Goal: Communication & Community: Ask a question

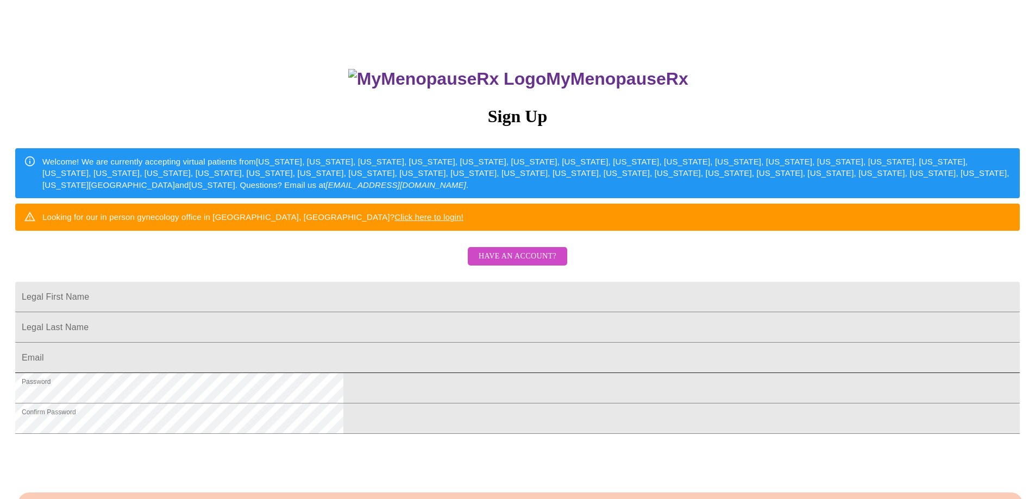
scroll to position [163, 0]
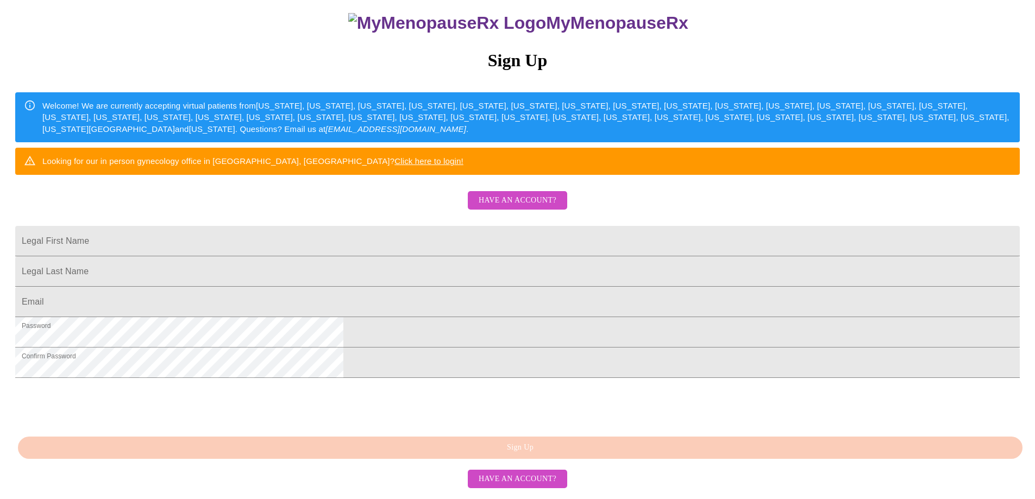
click at [500, 194] on span "Have an account?" at bounding box center [518, 201] width 78 height 14
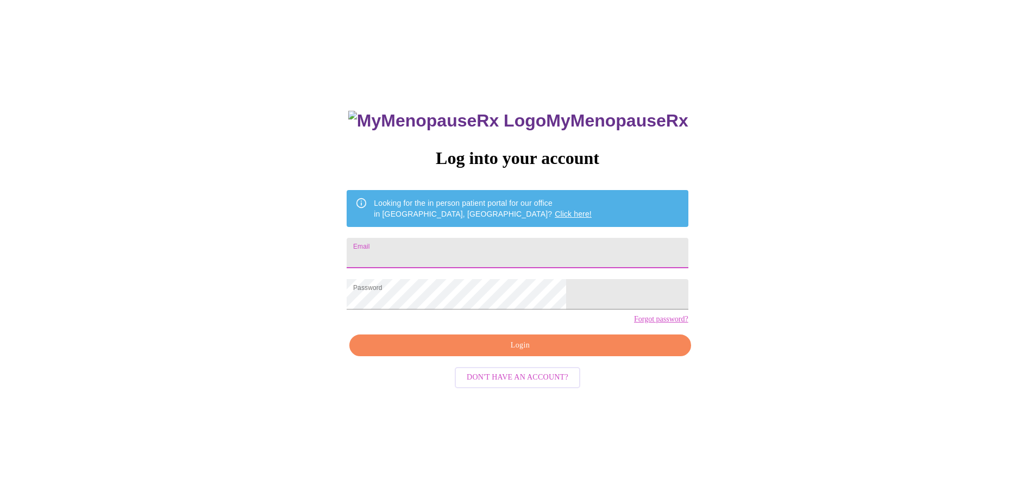
click at [479, 255] on input "Email" at bounding box center [517, 253] width 341 height 30
type input "[EMAIL_ADDRESS][DOMAIN_NAME]"
click at [535, 353] on span "Login" at bounding box center [520, 346] width 316 height 14
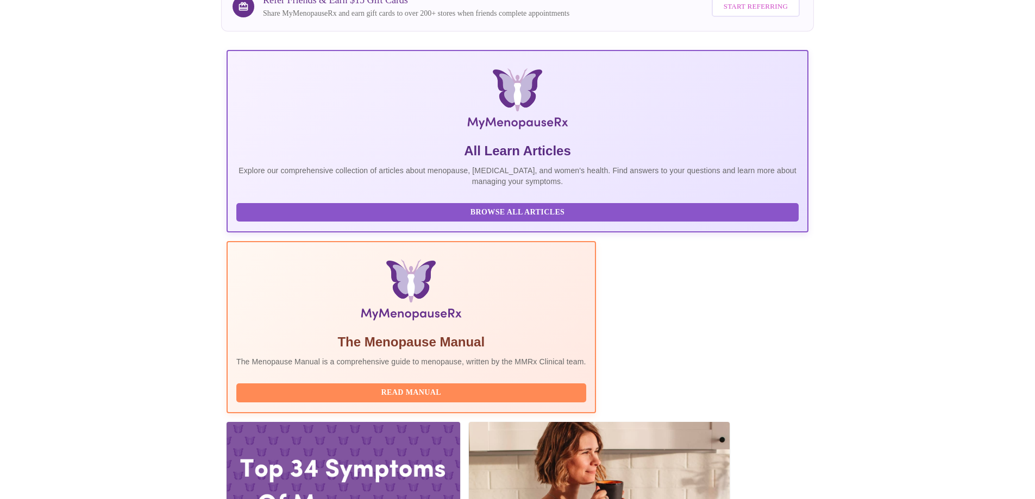
scroll to position [109, 0]
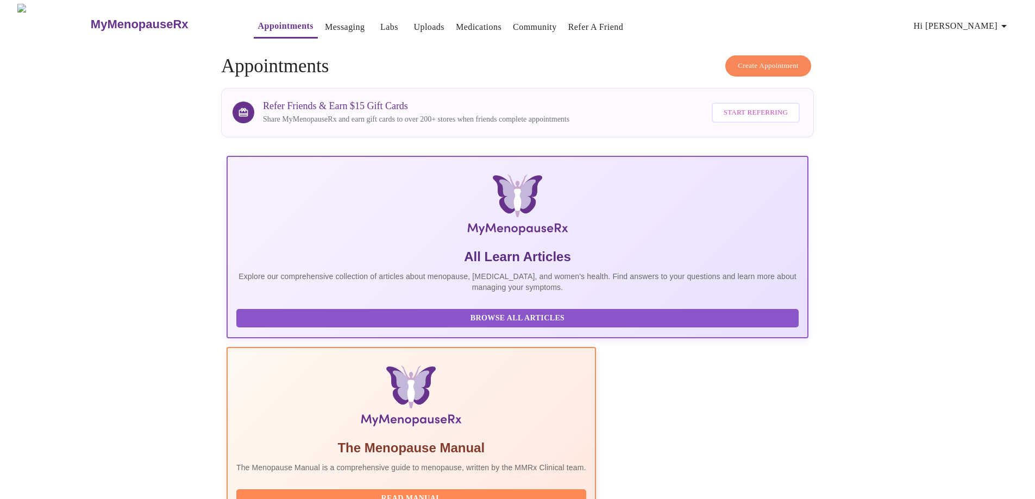
scroll to position [0, 0]
click at [325, 23] on link "Messaging" at bounding box center [345, 27] width 40 height 15
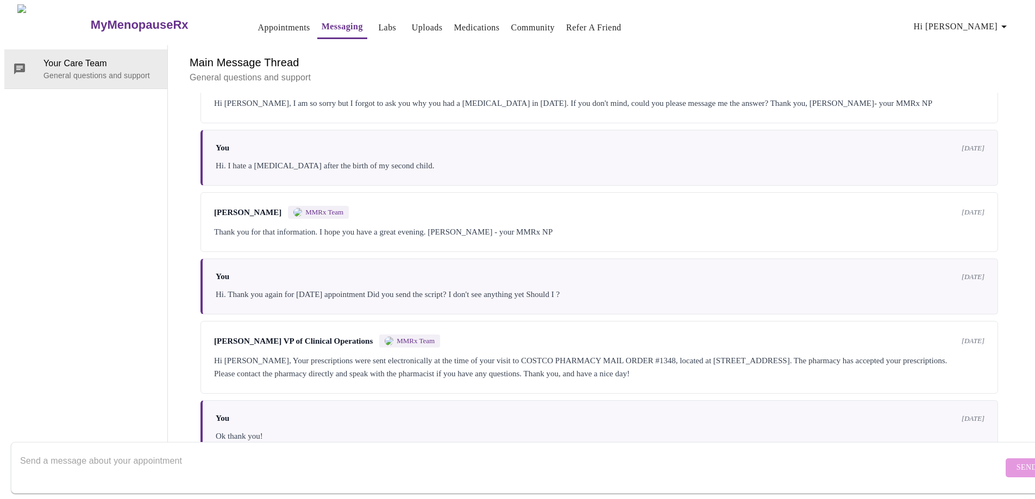
scroll to position [174, 0]
click at [662, 450] on textarea "Send a message about your appointment" at bounding box center [511, 467] width 983 height 35
click at [29, 454] on textarea "Hi. I used a Flexible Spending card to pay for my appointment," at bounding box center [511, 467] width 983 height 35
click at [627, 460] on textarea "Hi. Thank you again for your help. Everything worked out well with my pharamacy…" at bounding box center [511, 467] width 983 height 35
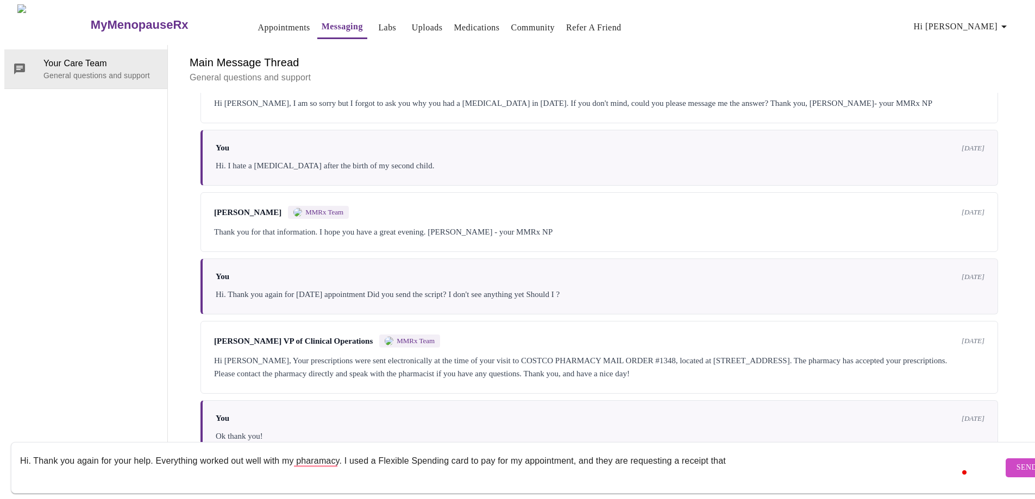
paste textarea "Please resubmit a receipt that provides the following information: Date of serv…"
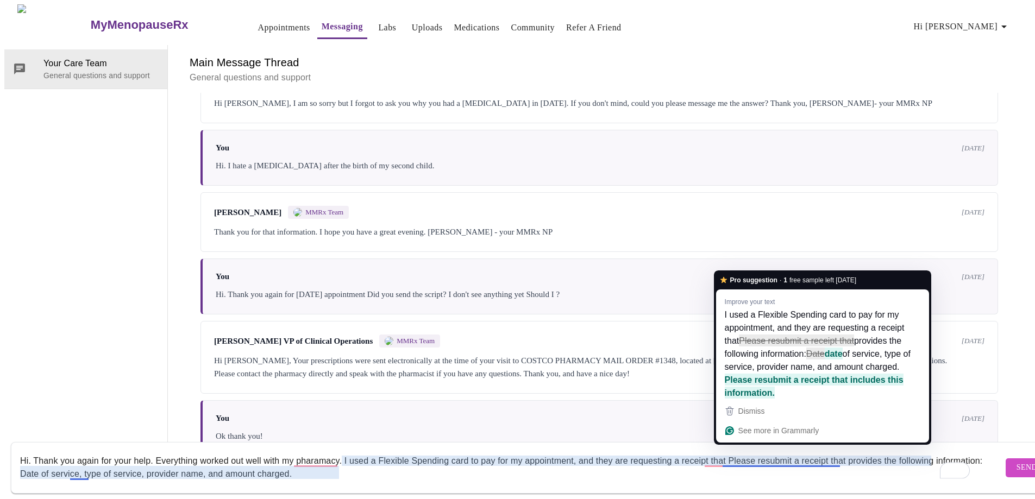
click at [822, 452] on textarea "Hi. Thank you again for your help. Everything worked out well with my pharamacy…" at bounding box center [511, 467] width 983 height 35
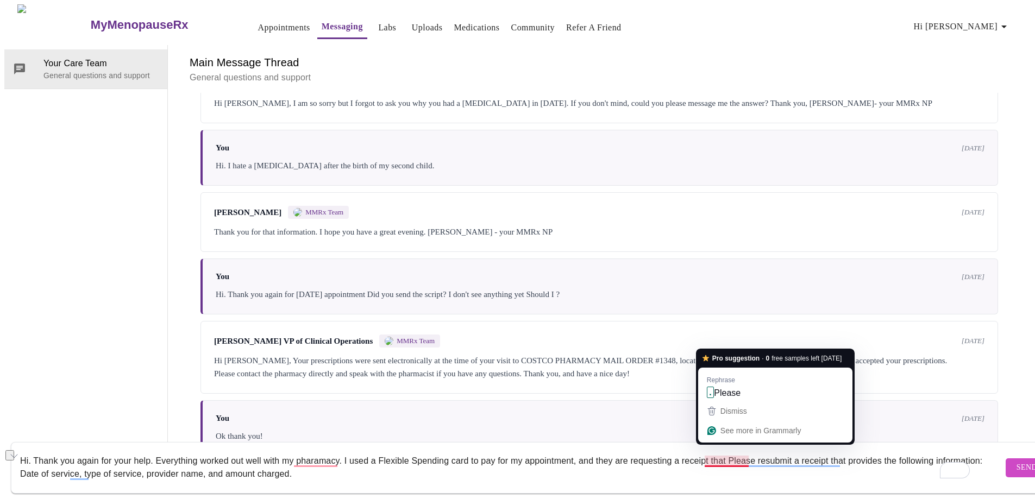
drag, startPoint x: 824, startPoint y: 452, endPoint x: 706, endPoint y: 449, distance: 118.5
click at [706, 450] on textarea "Hi. Thank you again for your help. Everything worked out well with my pharamacy…" at bounding box center [511, 467] width 983 height 35
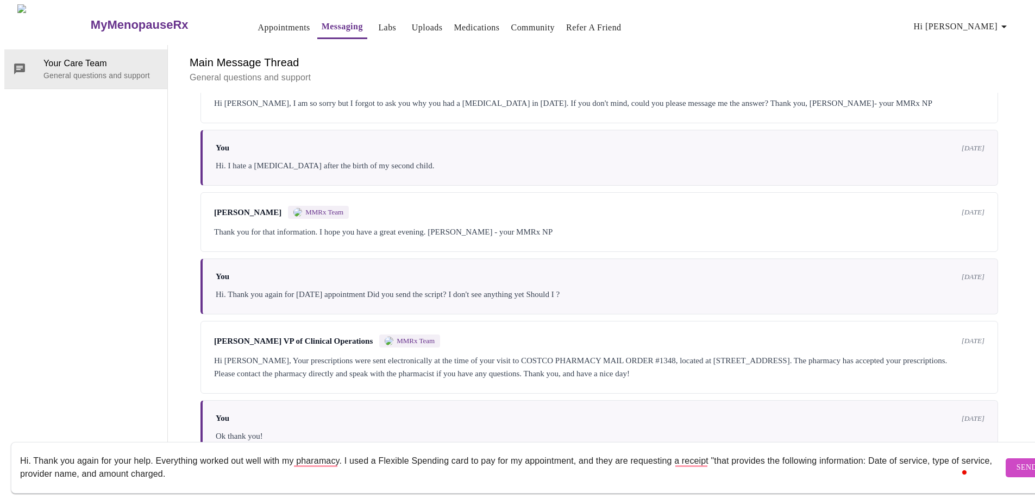
click at [237, 469] on textarea "Hi. Thank you again for your help. Everything worked out well with my pharamacy…" at bounding box center [511, 467] width 983 height 35
type textarea "Hi. Thank you again for your help. Everything worked out well with my pharamacy…"
click at [1017, 461] on span "Send" at bounding box center [1027, 468] width 21 height 14
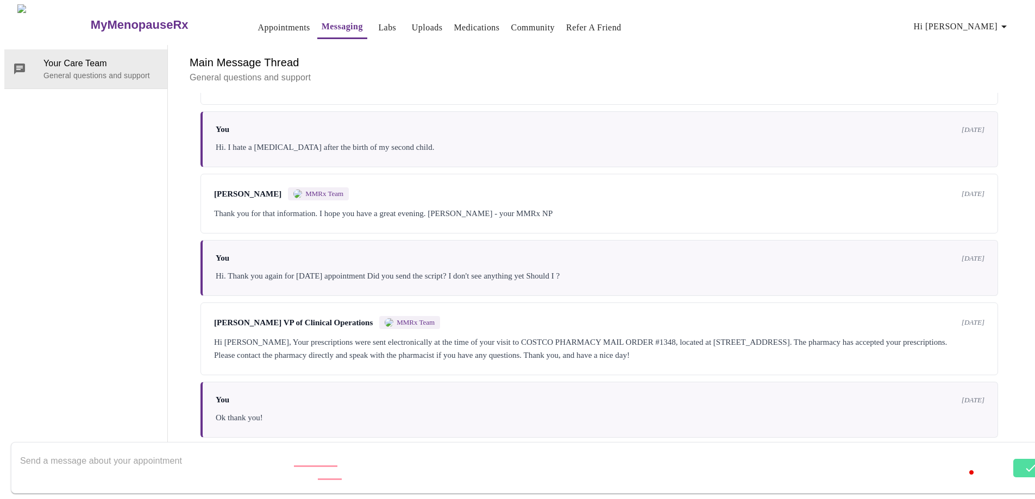
scroll to position [253, 0]
